Goal: Register for event/course

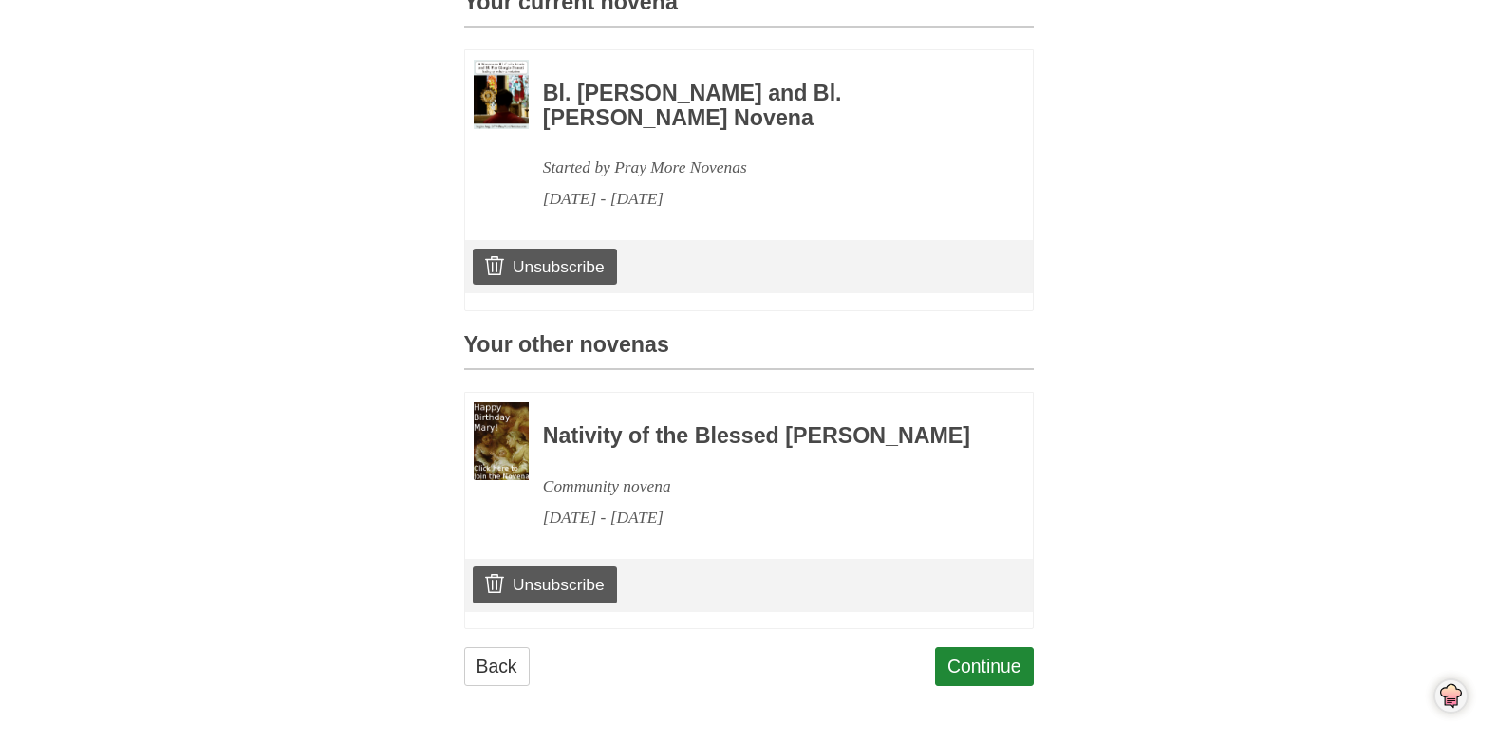
scroll to position [570, 0]
click at [988, 667] on link "Continue" at bounding box center [984, 666] width 99 height 39
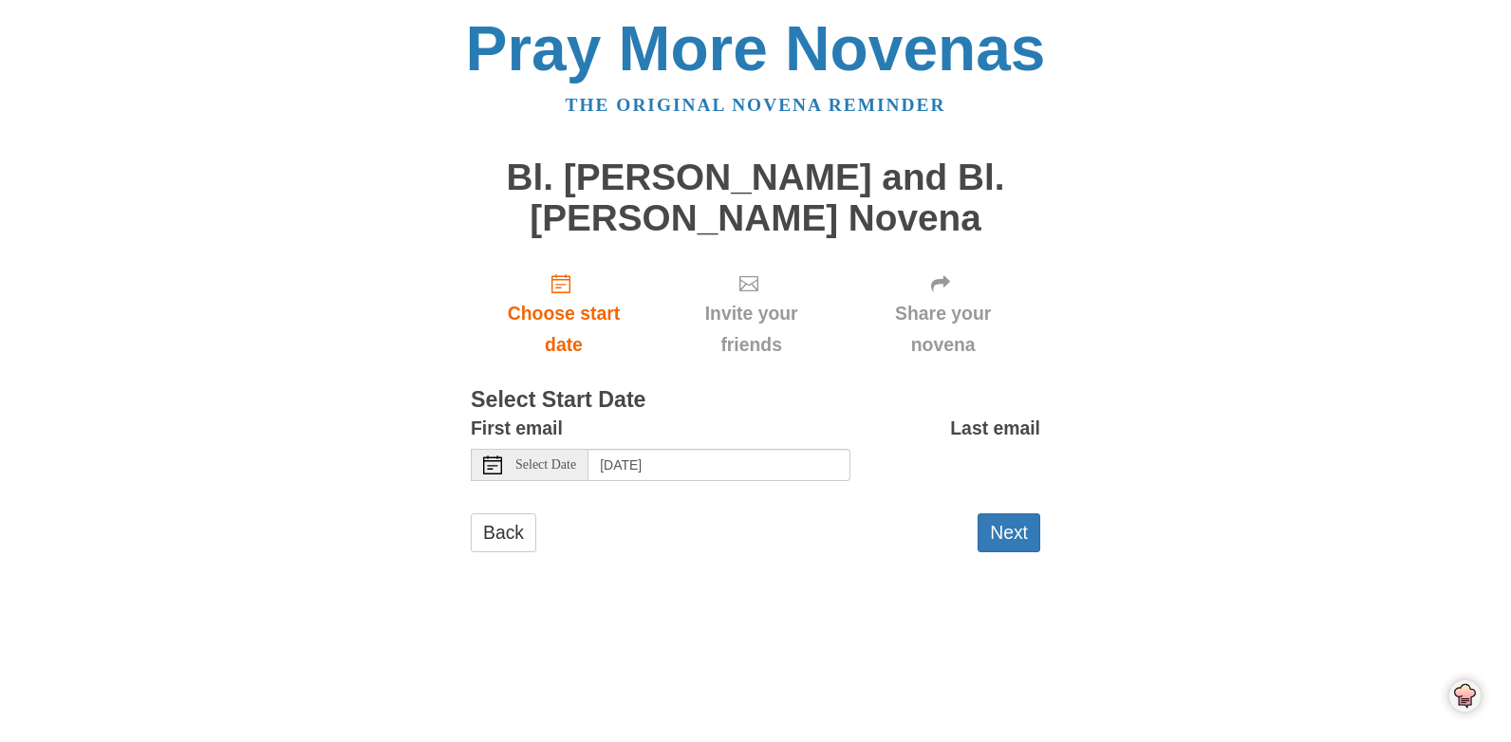
click at [494, 464] on icon at bounding box center [492, 465] width 19 height 19
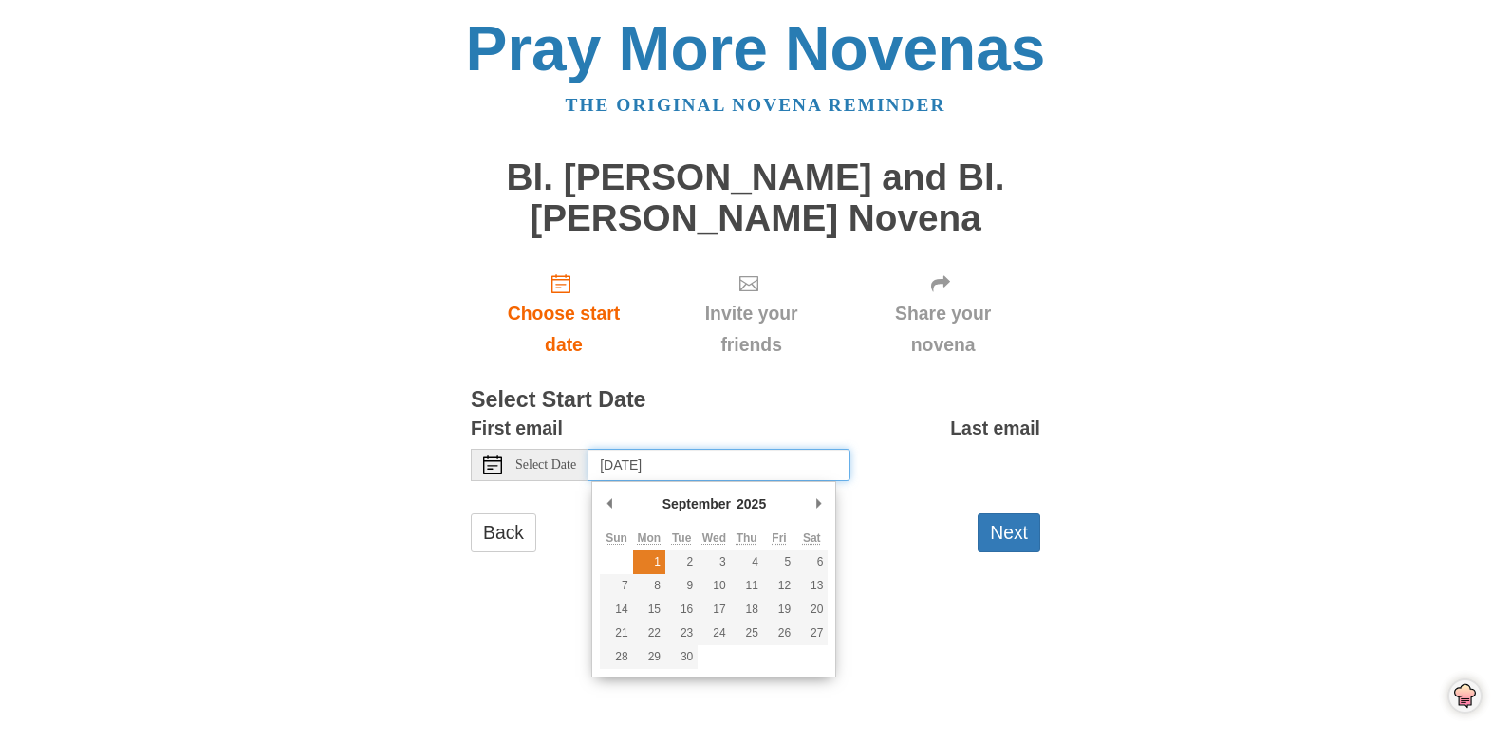
type input "[DATE]"
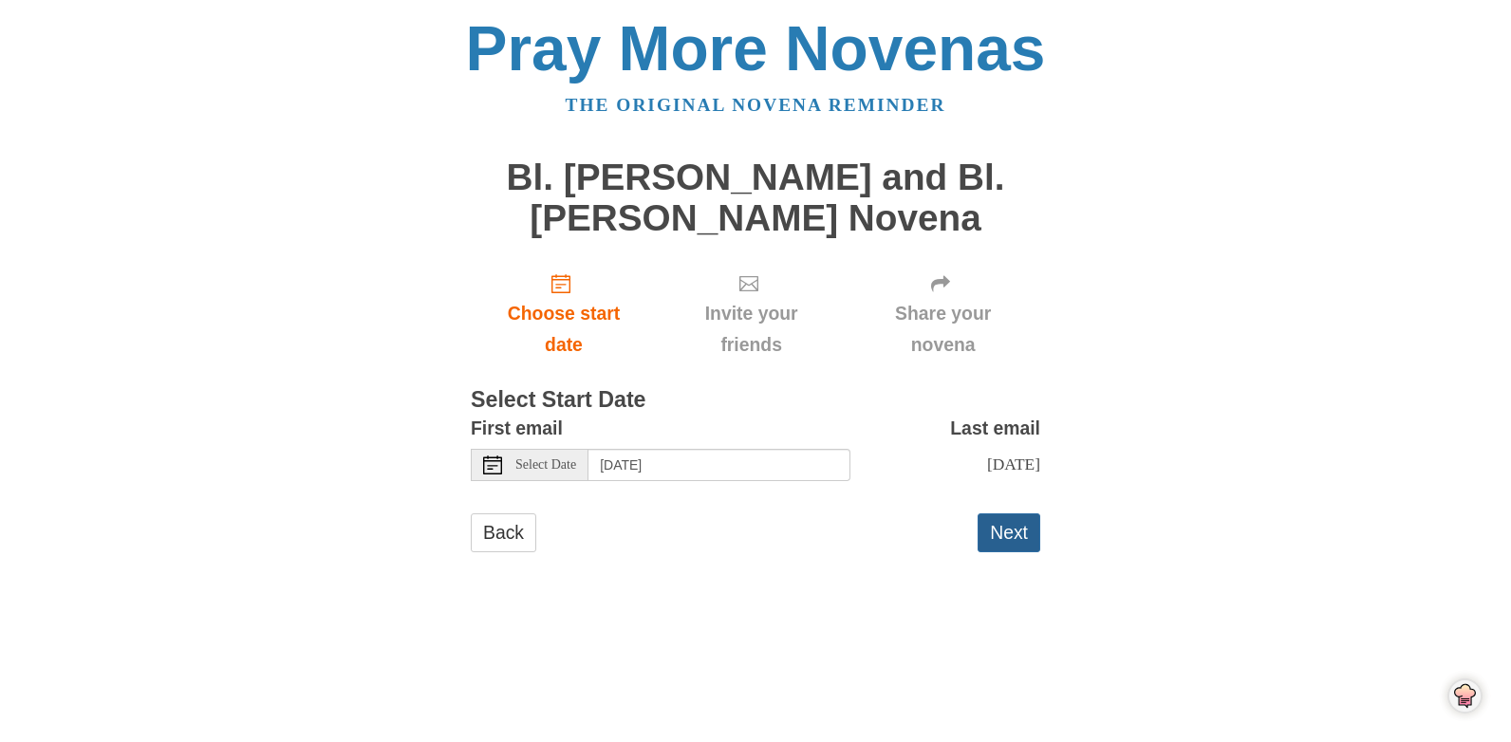
click at [1018, 546] on button "Next" at bounding box center [1009, 533] width 63 height 39
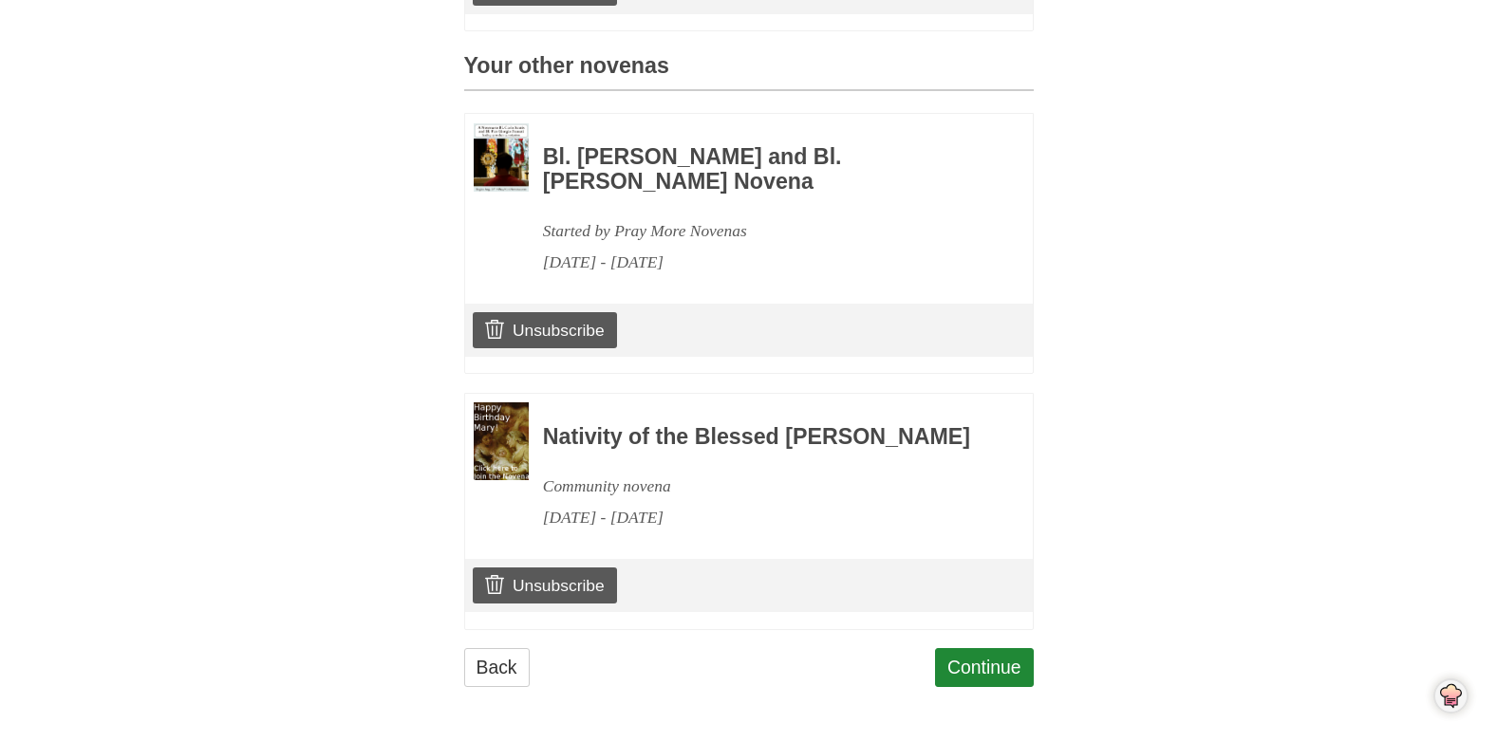
scroll to position [915, 0]
click at [1004, 667] on link "Continue" at bounding box center [984, 667] width 99 height 39
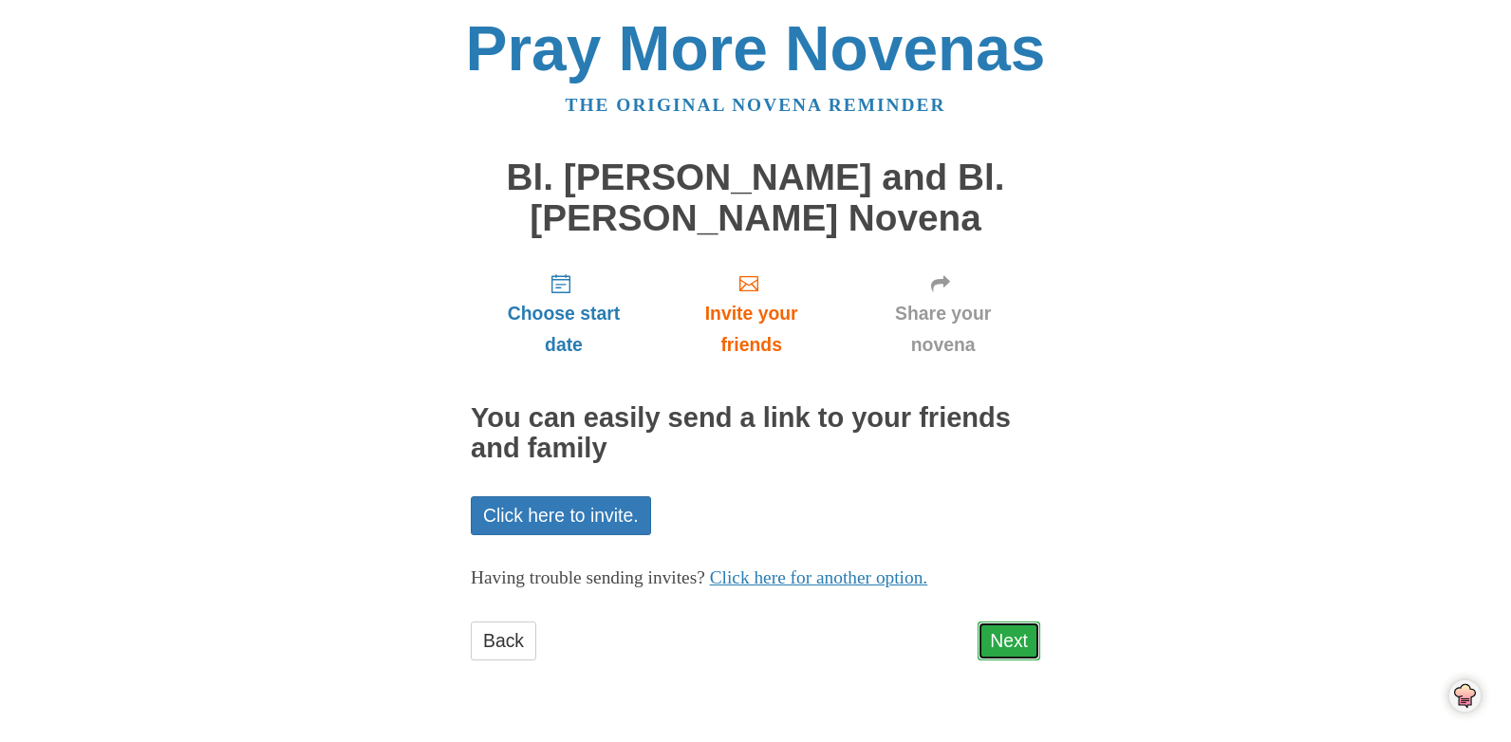
click at [999, 637] on link "Next" at bounding box center [1009, 641] width 63 height 39
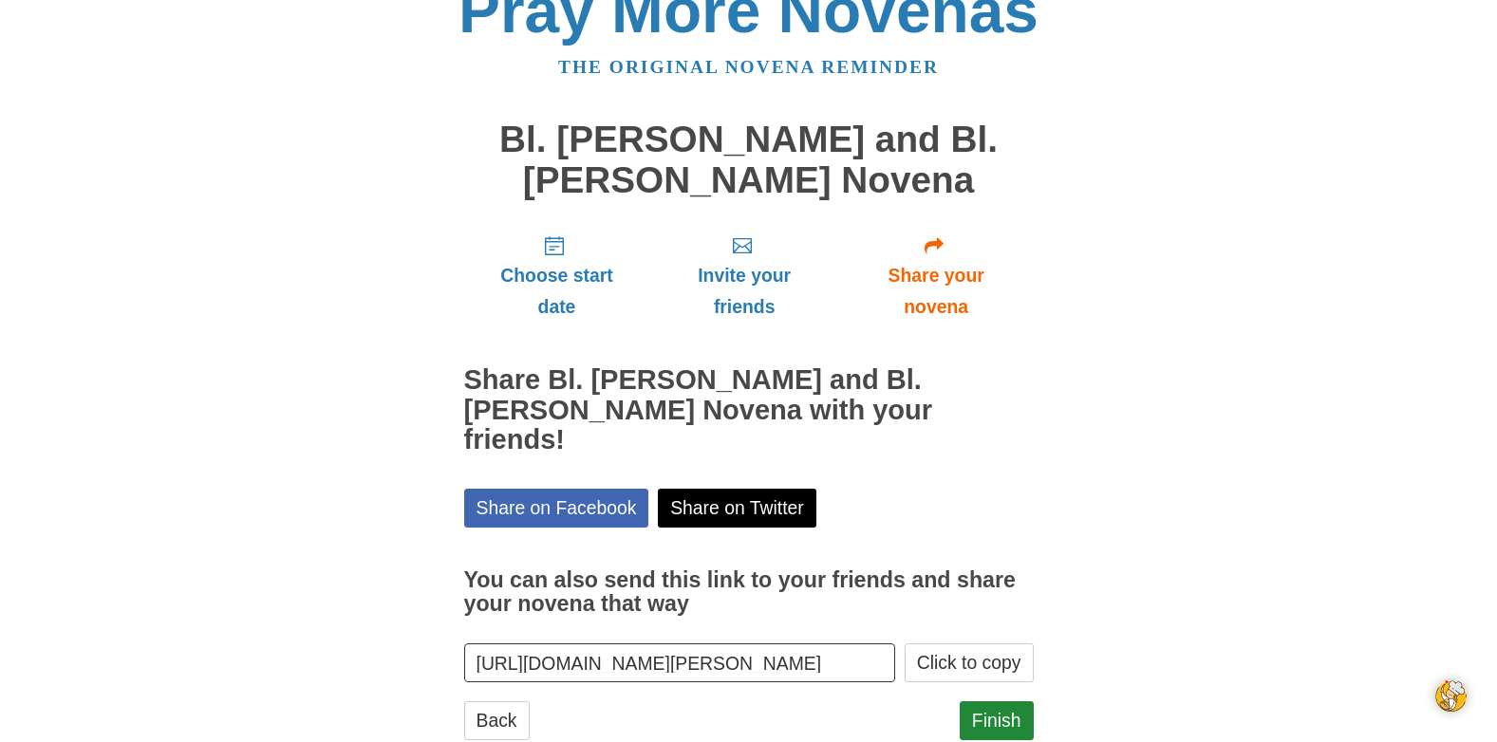
scroll to position [61, 0]
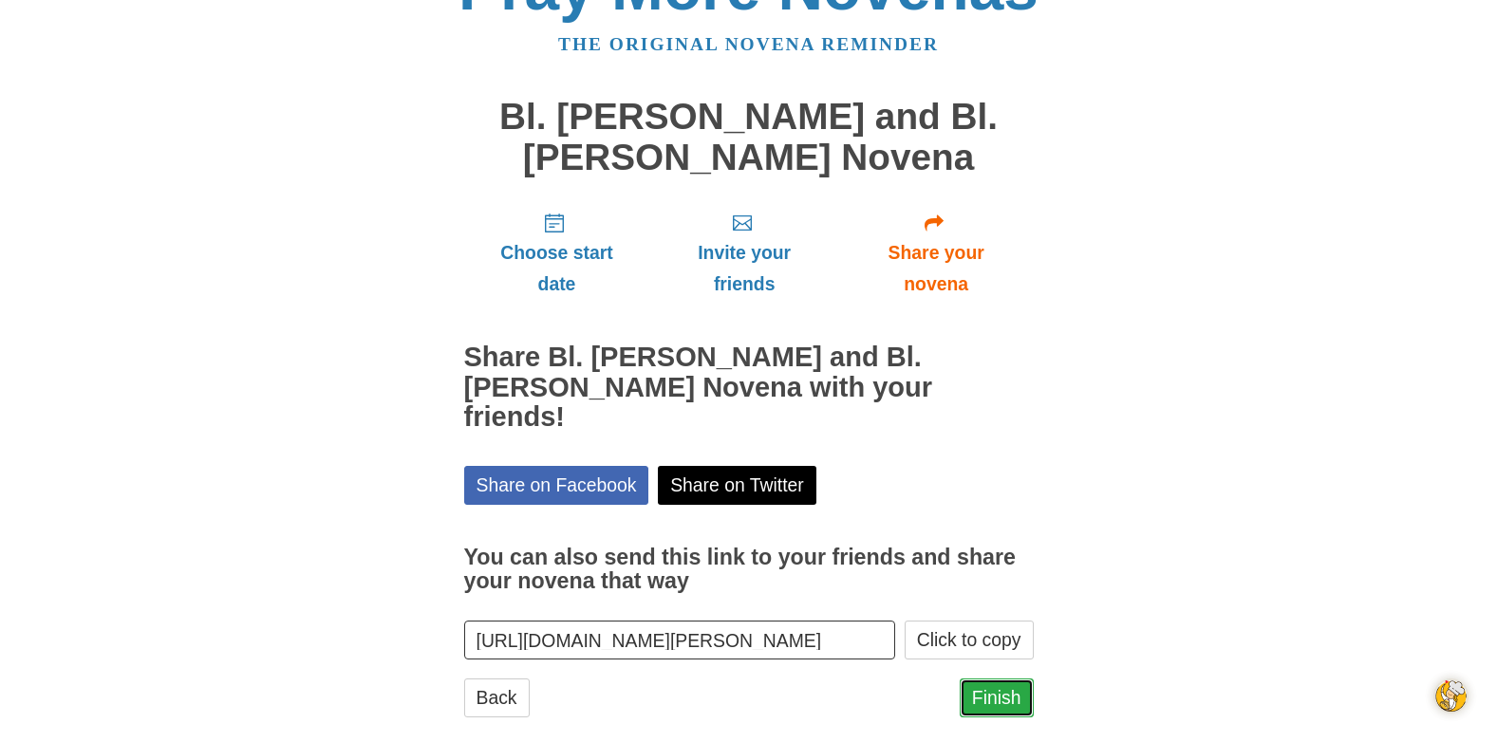
click at [980, 679] on link "Finish" at bounding box center [997, 698] width 74 height 39
